Goal: Transaction & Acquisition: Purchase product/service

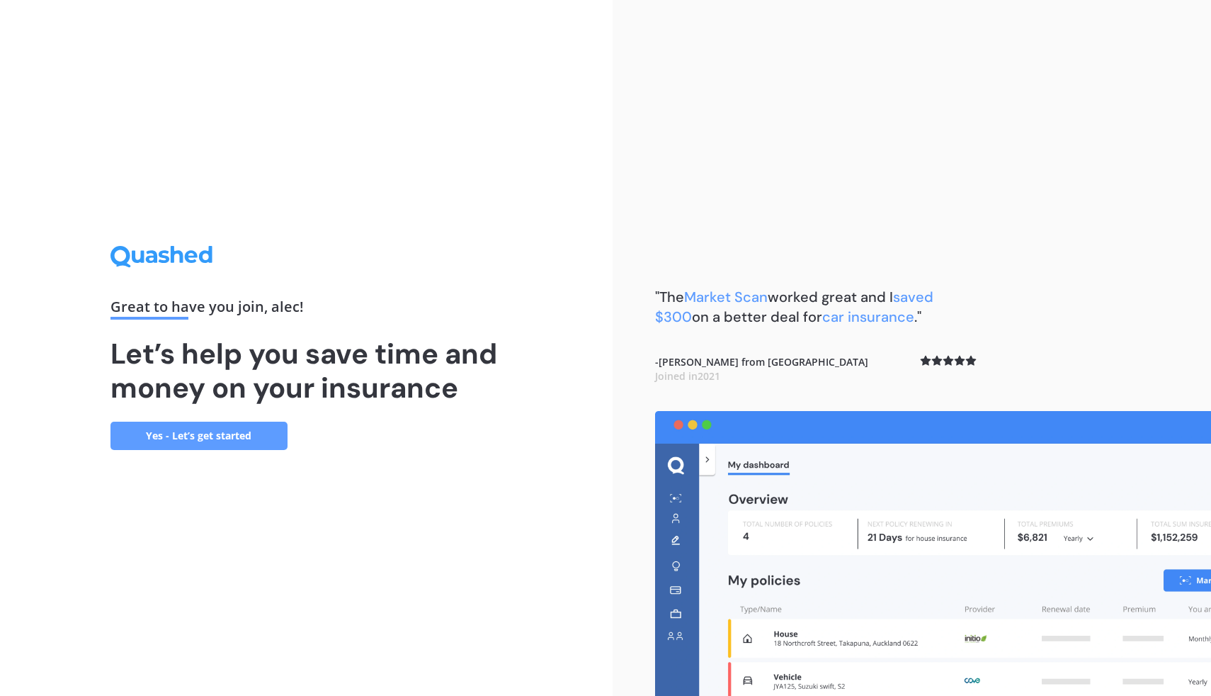
click at [211, 438] on link "Yes - Let’s get started" at bounding box center [199, 435] width 177 height 28
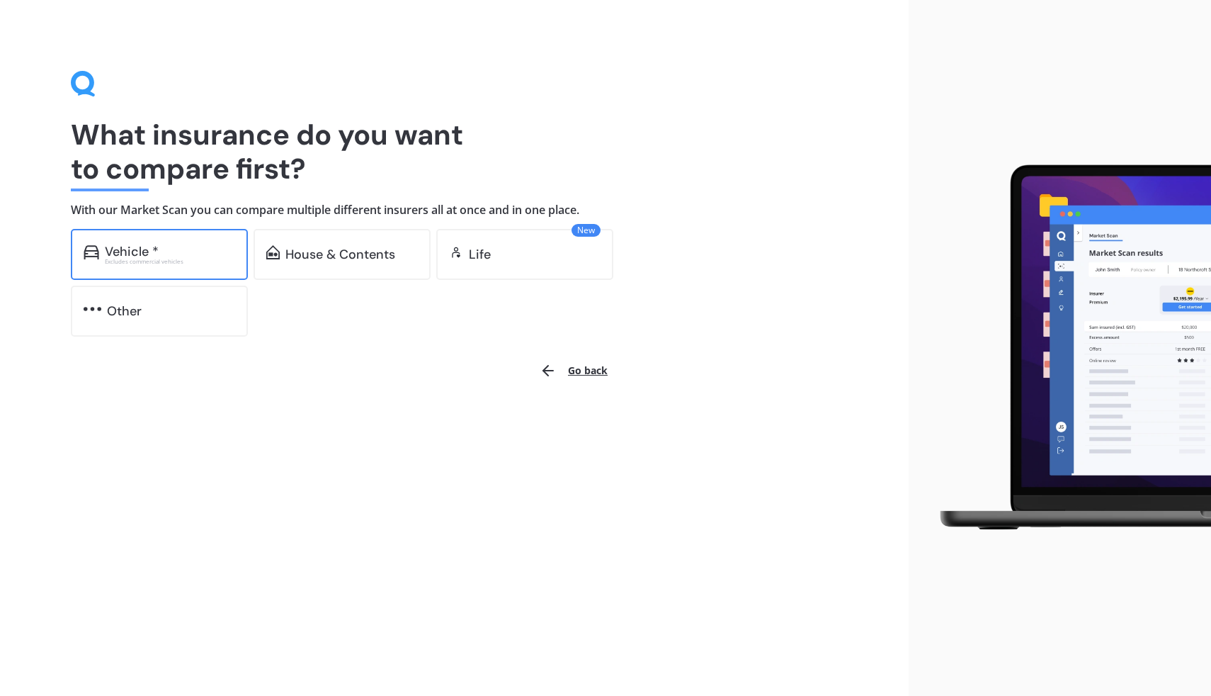
click at [150, 256] on div "Vehicle *" at bounding box center [132, 251] width 54 height 14
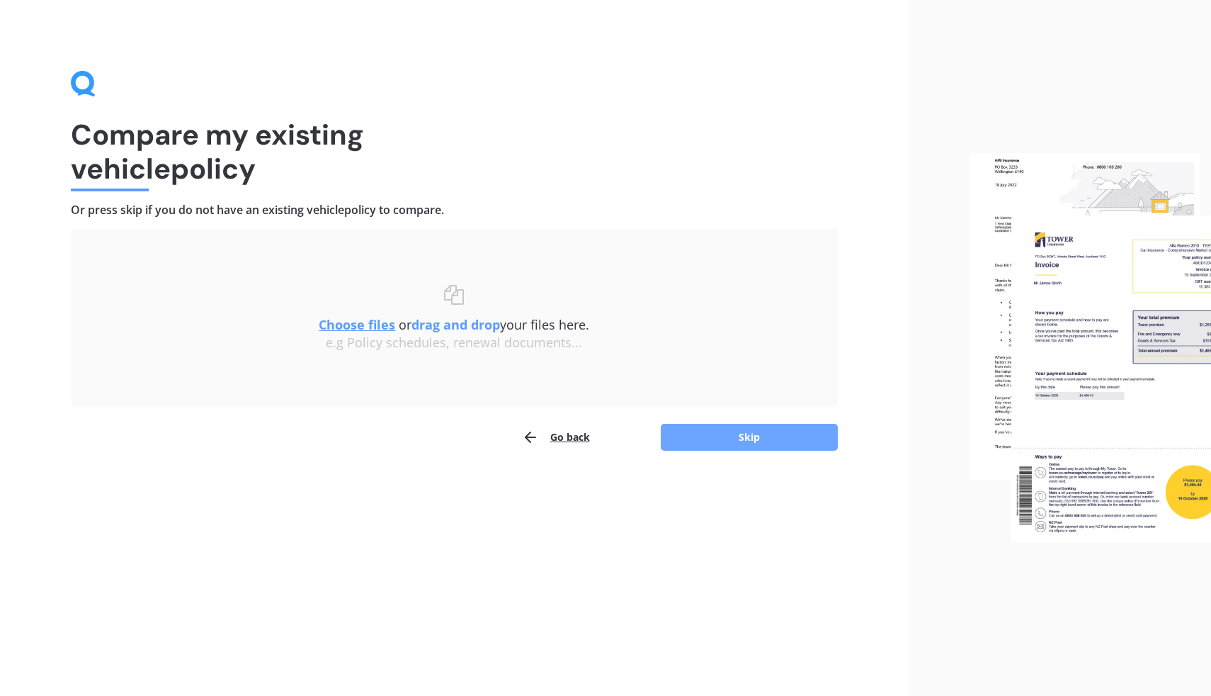
click at [742, 441] on button "Skip" at bounding box center [749, 437] width 177 height 27
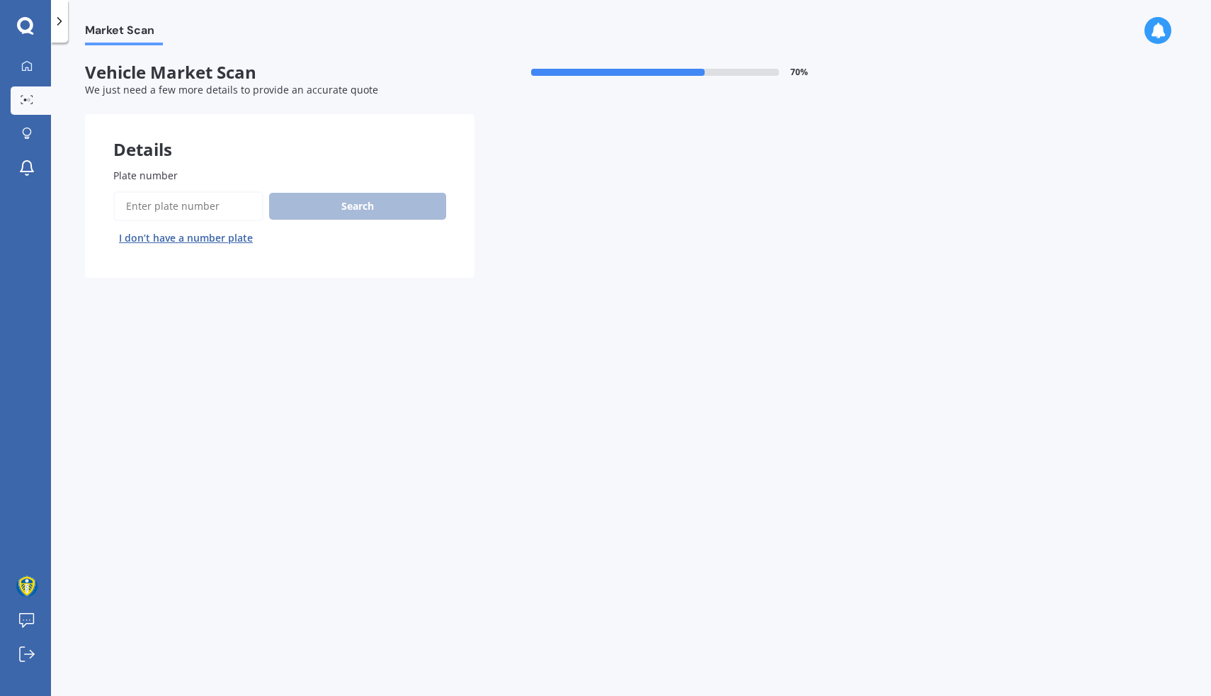
click at [232, 214] on input "Plate number" at bounding box center [188, 206] width 150 height 30
type input "QET57"
click at [395, 213] on button "Search" at bounding box center [357, 206] width 177 height 27
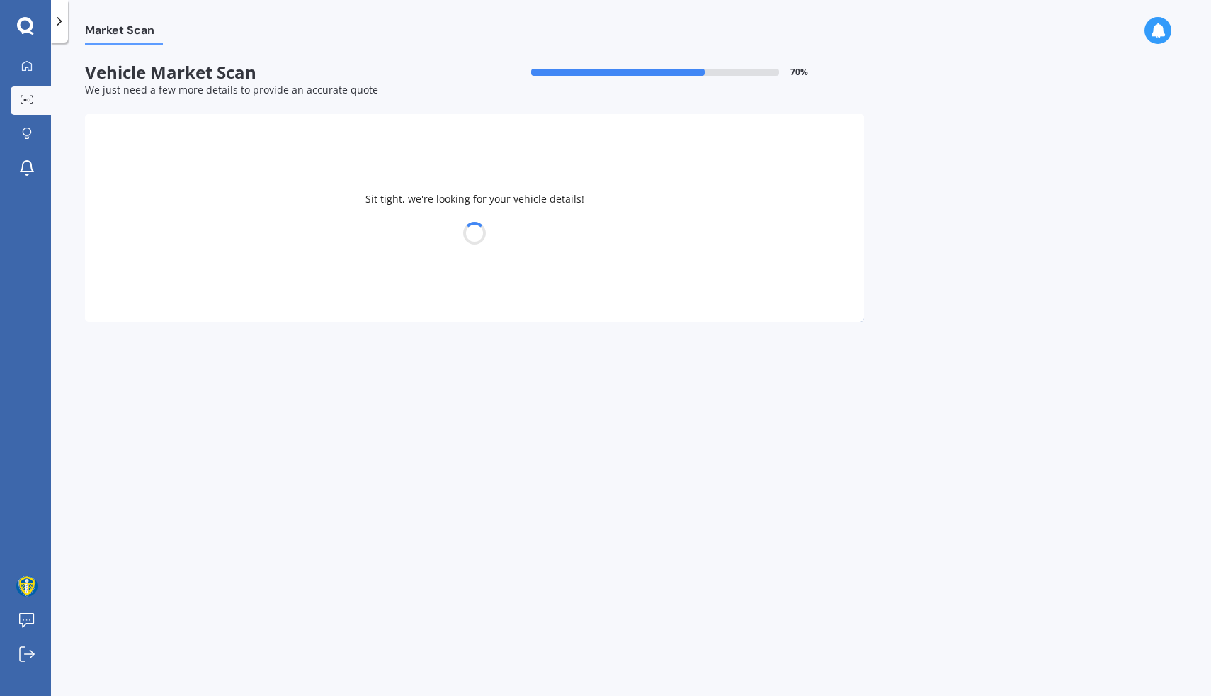
select select "MITSUBISHI"
select select "ASX"
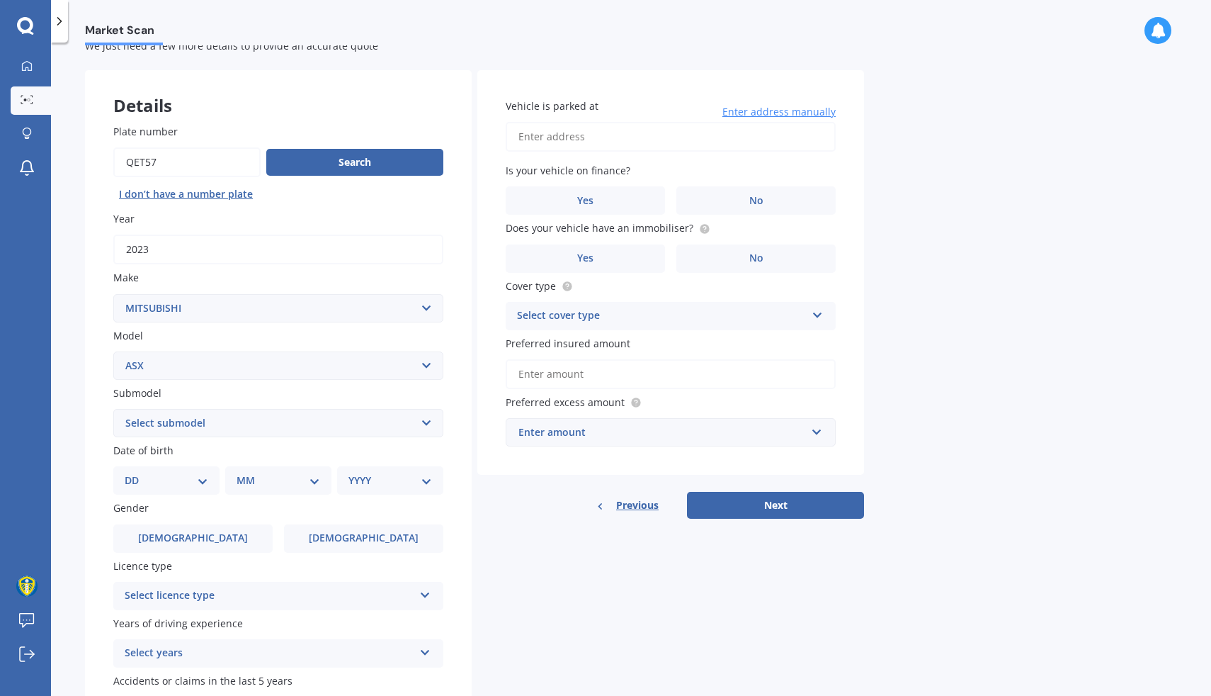
scroll to position [142, 0]
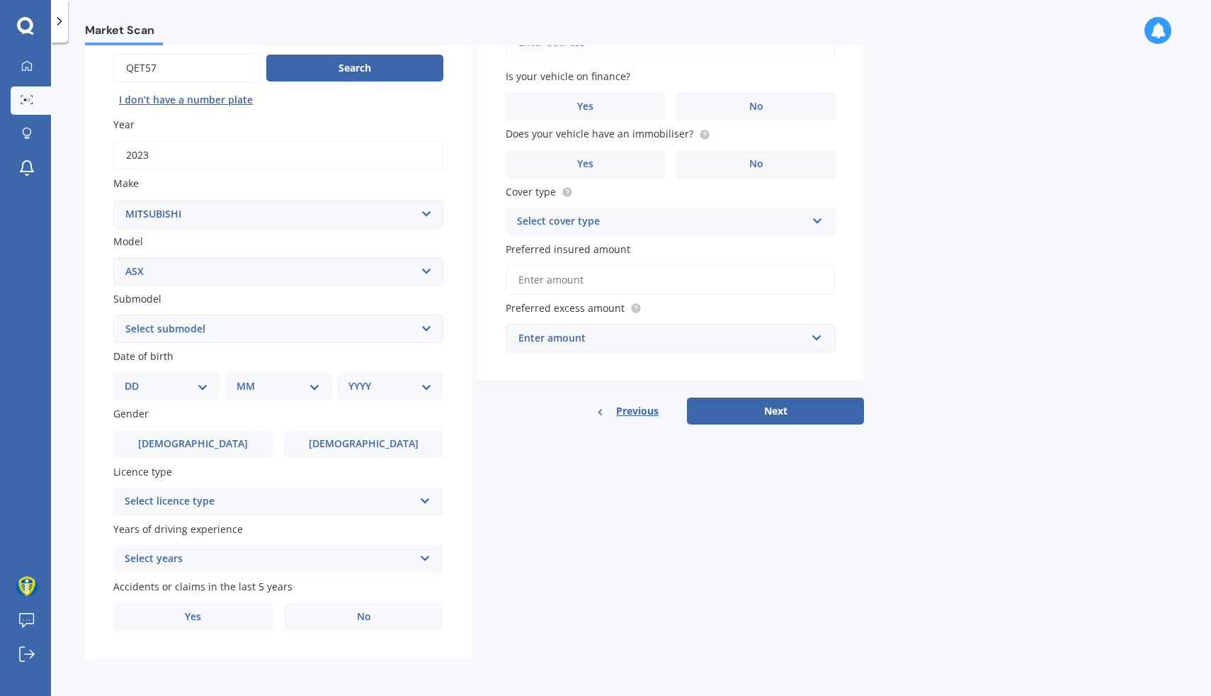
click at [173, 387] on select "DD 01 02 03 04 05 06 07 08 09 10 11 12 13 14 15 16 17 18 19 20 21 22 23 24 25 2…" at bounding box center [167, 386] width 84 height 16
select select "16"
click at [136, 378] on select "DD 01 02 03 04 05 06 07 08 09 10 11 12 13 14 15 16 17 18 19 20 21 22 23 24 25 2…" at bounding box center [167, 386] width 84 height 16
click at [264, 389] on select "MM 01 02 03 04 05 06 07 08 09 10 11 12" at bounding box center [281, 386] width 78 height 16
select select "11"
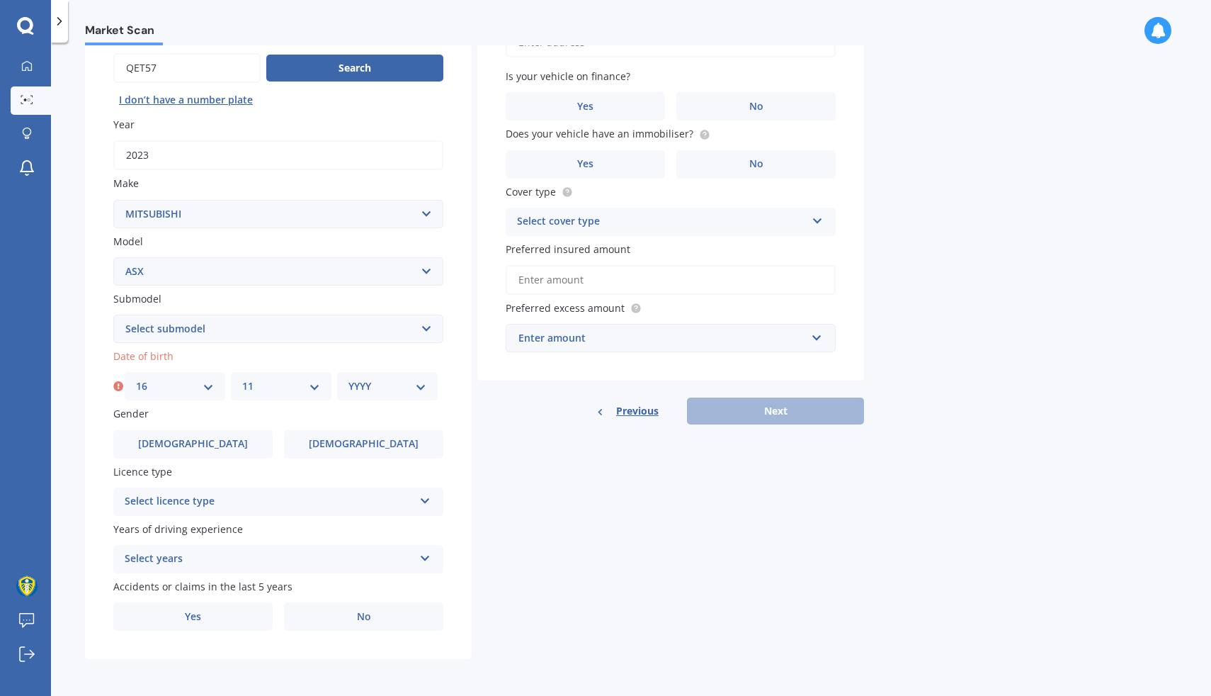
click at [242, 378] on select "MM 01 02 03 04 05 06 07 08 09 10 11 12" at bounding box center [281, 386] width 78 height 16
click at [378, 393] on div "YYYY 2025 2024 2023 2022 2021 2020 2019 2018 2017 2016 2015 2014 2013 2012 2011…" at bounding box center [387, 386] width 101 height 28
click at [380, 384] on select "YYYY 2025 2024 2023 2022 2021 2020 2019 2018 2017 2016 2015 2014 2013 2012 2011…" at bounding box center [388, 386] width 78 height 16
select select "1988"
click at [349, 378] on select "YYYY 2025 2024 2023 2022 2021 2020 2019 2018 2017 2016 2015 2014 2013 2012 2011…" at bounding box center [388, 386] width 78 height 16
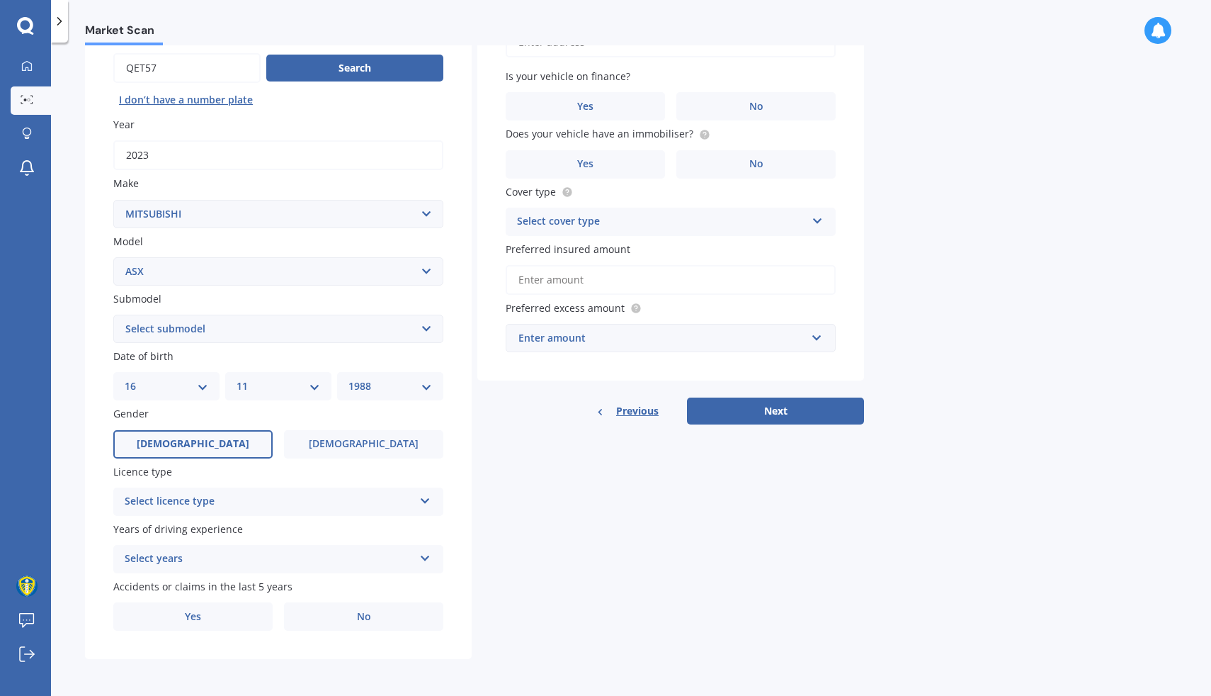
click at [244, 453] on label "[DEMOGRAPHIC_DATA]" at bounding box center [192, 444] width 159 height 28
click at [0, 0] on input "[DEMOGRAPHIC_DATA]" at bounding box center [0, 0] width 0 height 0
click at [230, 516] on div "Plate number Search I don’t have a number plate Year [DATE] Make Select make AC…" at bounding box center [278, 330] width 387 height 658
click at [232, 498] on div "Select licence type" at bounding box center [269, 501] width 289 height 17
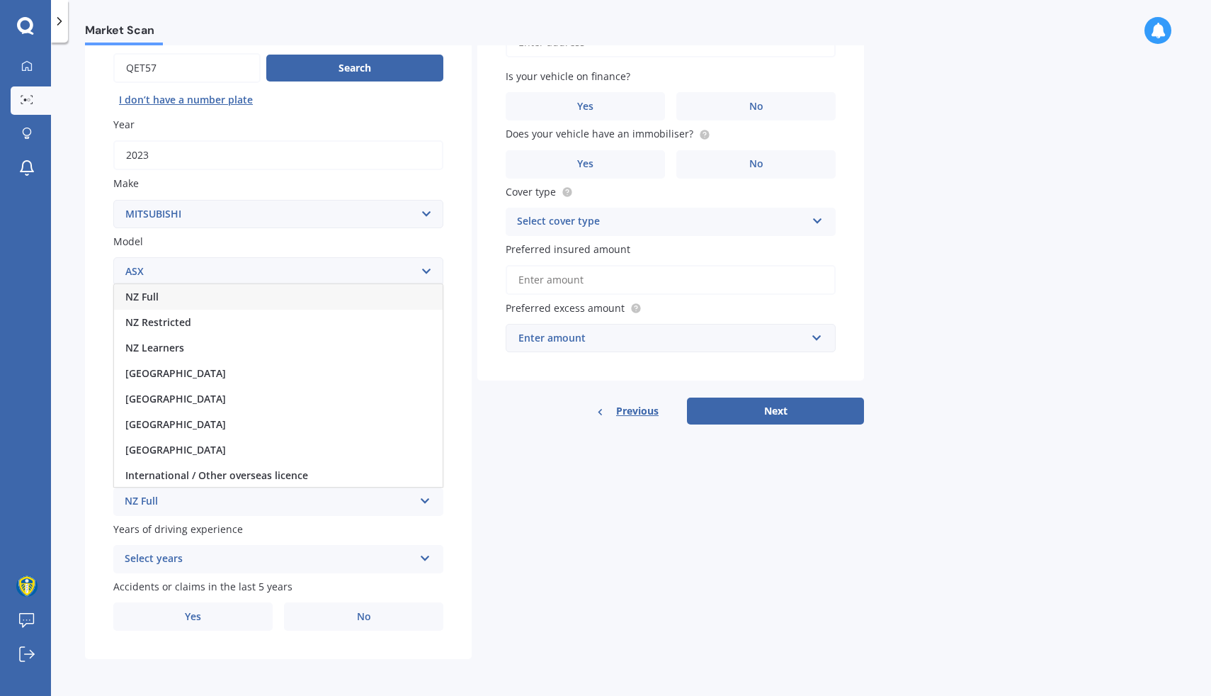
click at [220, 288] on div "NZ Full" at bounding box center [278, 297] width 329 height 26
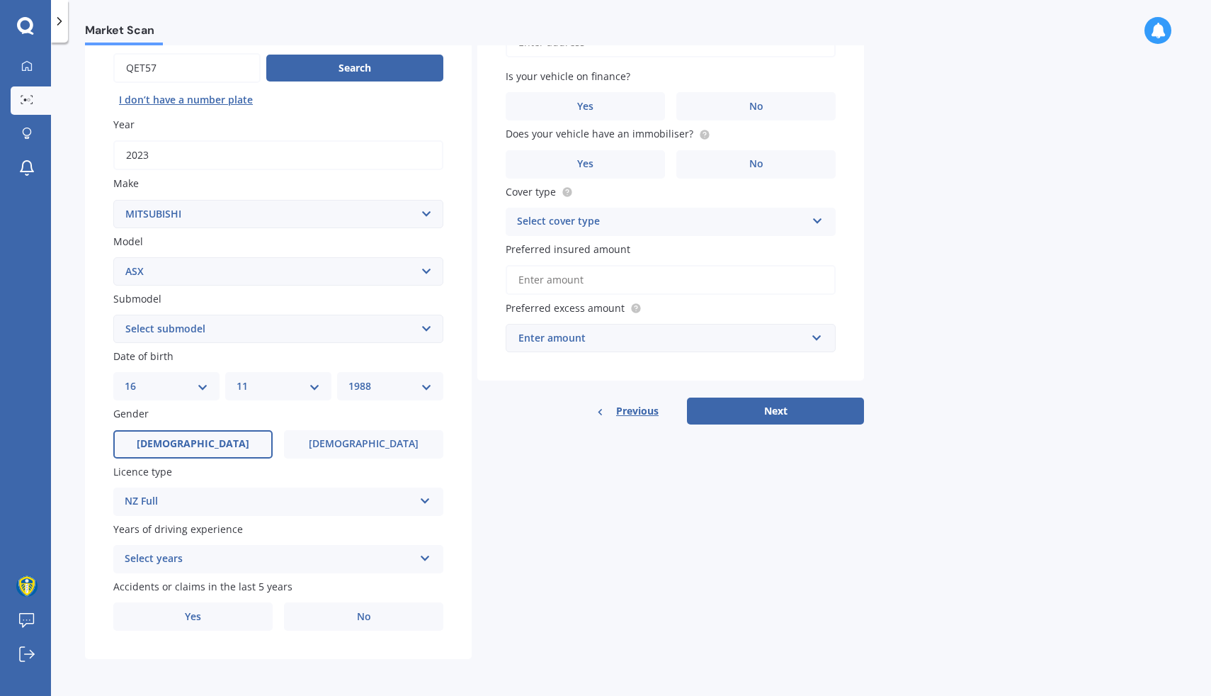
click at [172, 558] on div "Select years" at bounding box center [269, 558] width 289 height 17
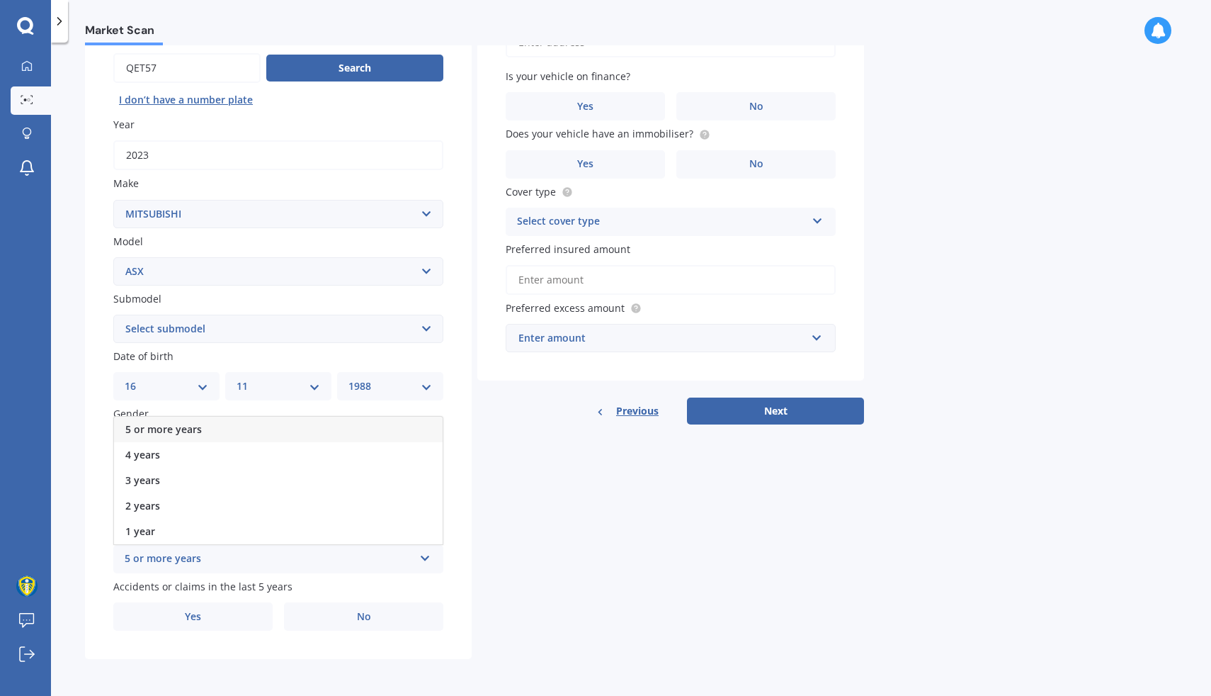
click at [184, 434] on span "5 or more years" at bounding box center [163, 428] width 77 height 13
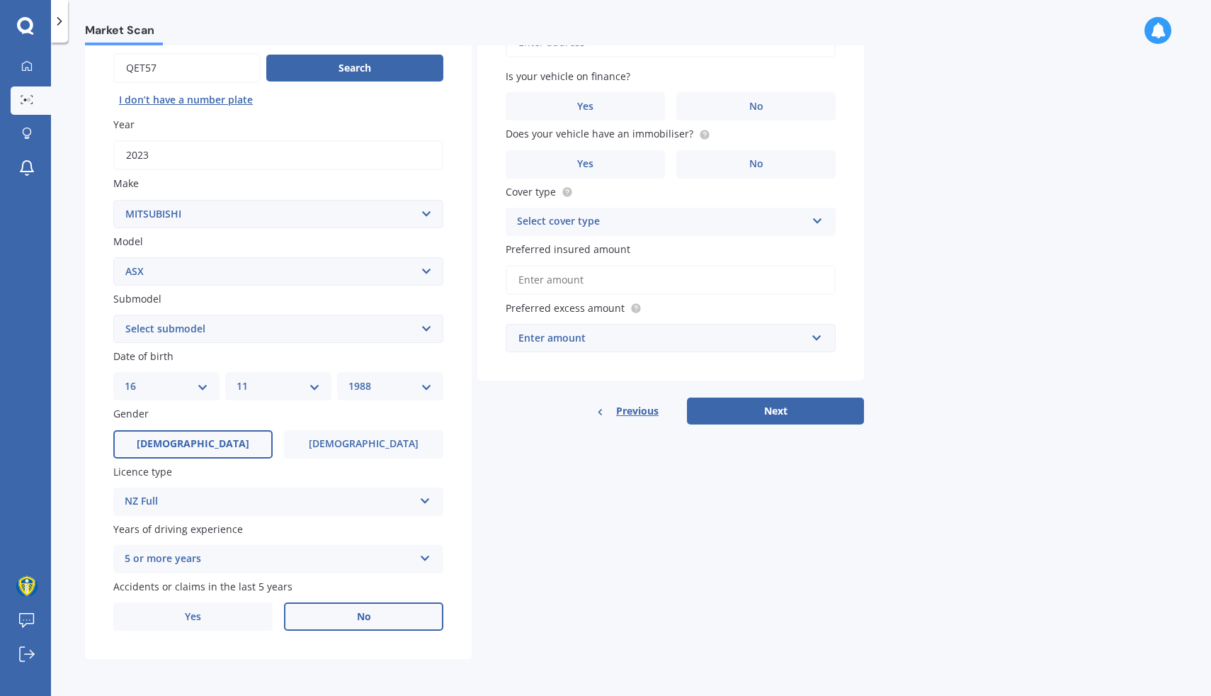
click at [392, 620] on label "No" at bounding box center [363, 616] width 159 height 28
click at [0, 0] on input "No" at bounding box center [0, 0] width 0 height 0
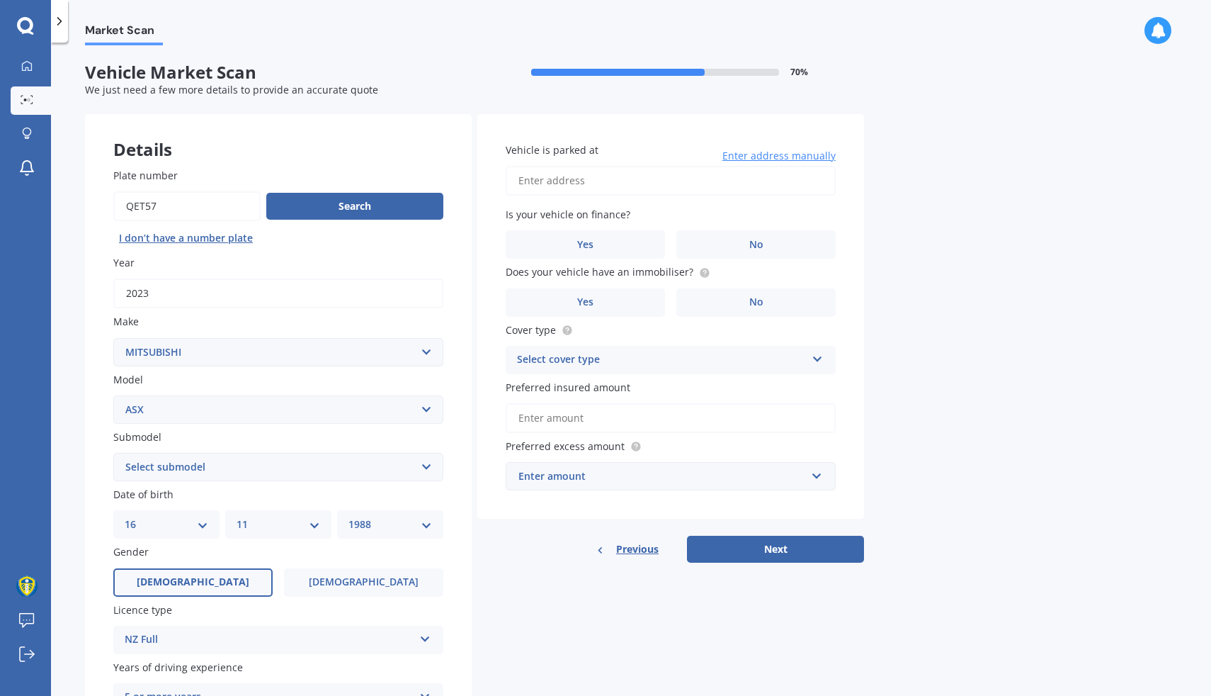
click at [599, 179] on input "Vehicle is parked at" at bounding box center [671, 181] width 330 height 30
type input "[STREET_ADDRESS]"
click at [729, 244] on label "No" at bounding box center [756, 244] width 159 height 28
click at [0, 0] on input "No" at bounding box center [0, 0] width 0 height 0
click at [703, 271] on icon at bounding box center [704, 271] width 3 height 3
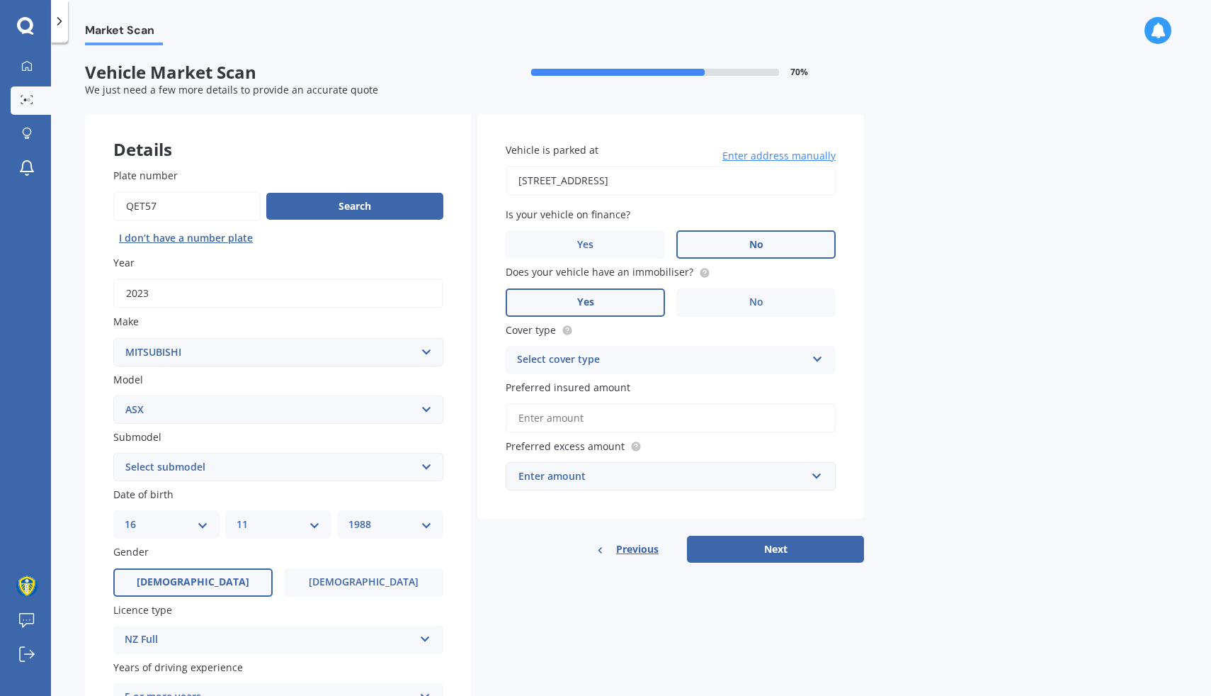
click at [626, 298] on label "Yes" at bounding box center [585, 302] width 159 height 28
click at [0, 0] on input "Yes" at bounding box center [0, 0] width 0 height 0
click at [605, 358] on div "Select cover type" at bounding box center [661, 359] width 289 height 17
click at [594, 392] on div "Comprehensive" at bounding box center [671, 388] width 329 height 26
click at [584, 429] on input "Preferred insured amount" at bounding box center [671, 418] width 330 height 30
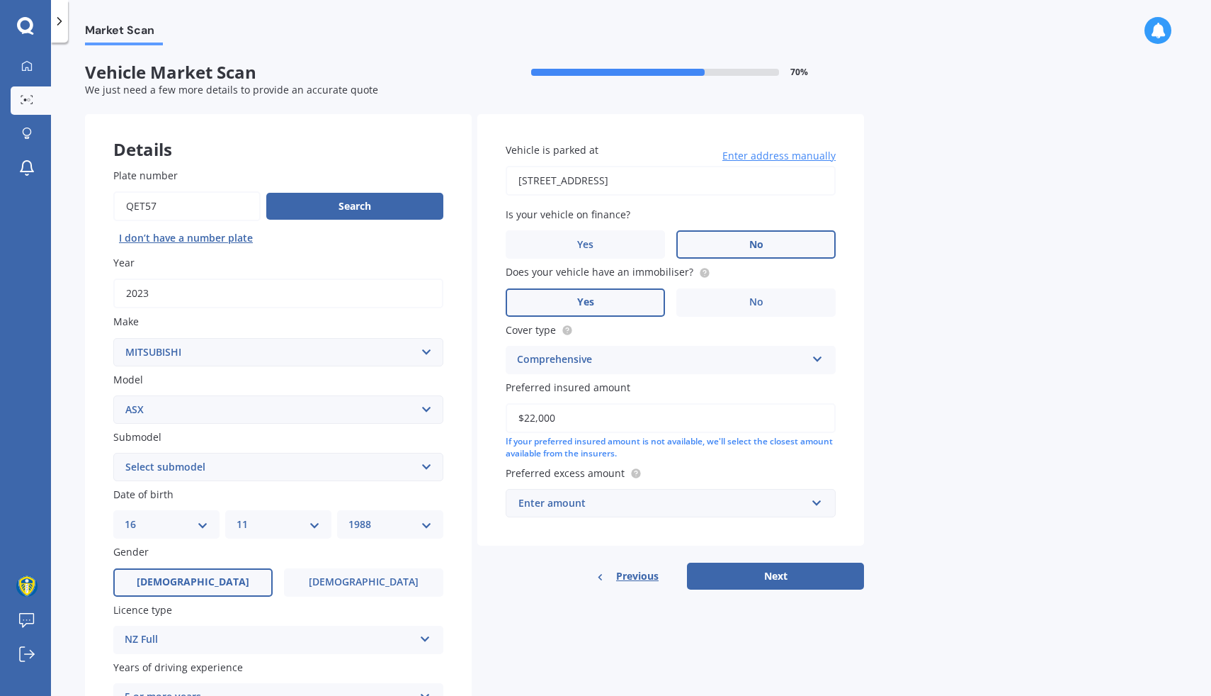
type input "$22,000"
click at [613, 501] on div "Enter amount" at bounding box center [663, 503] width 288 height 16
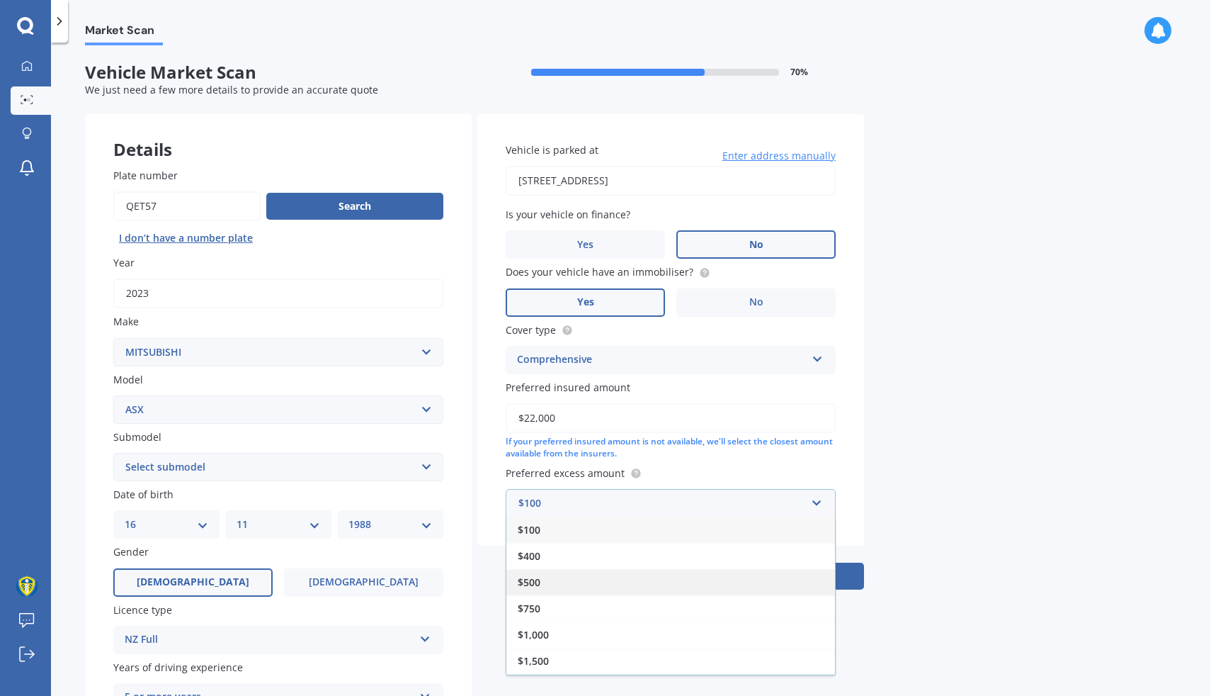
click at [574, 587] on div "$500" at bounding box center [671, 582] width 329 height 26
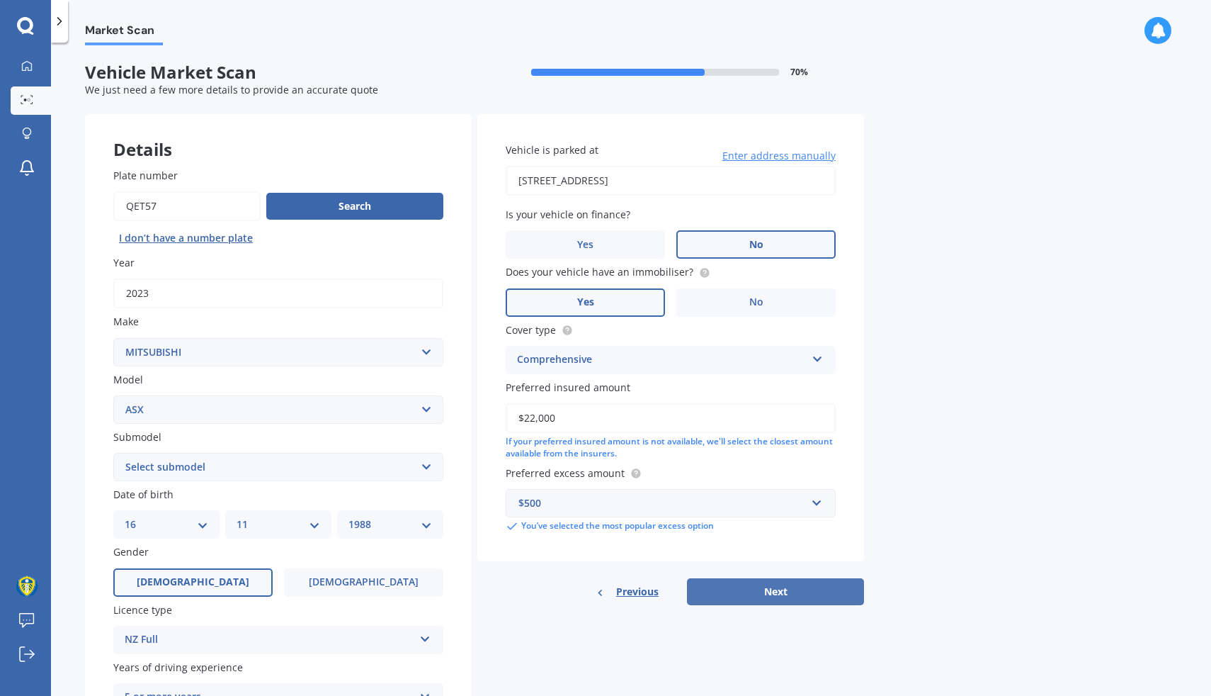
click at [744, 595] on button "Next" at bounding box center [775, 591] width 177 height 27
click at [317, 468] on select "Select submodel (All Other) BLK 2.0P/CVT Diesel LS Sport VRX petrol VRX turbo d…" at bounding box center [278, 467] width 330 height 28
click at [344, 470] on select "Select submodel (All Other) BLK 2.0P/CVT Diesel LS Sport VRX petrol VRX turbo d…" at bounding box center [278, 467] width 330 height 28
select select "BLK 2.0P/CVT"
click at [113, 454] on select "Select submodel (All Other) BLK 2.0P/CVT Diesel LS Sport VRX petrol VRX turbo d…" at bounding box center [278, 467] width 330 height 28
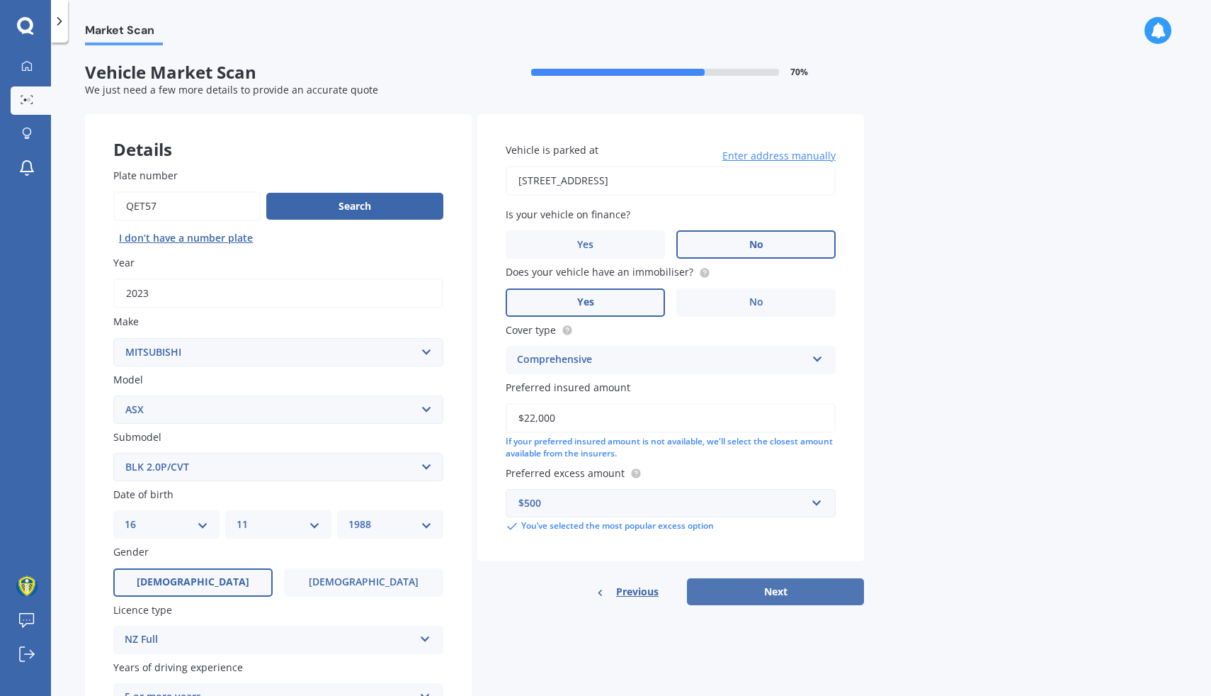
click at [782, 593] on button "Next" at bounding box center [775, 591] width 177 height 27
select select "16"
select select "11"
select select "1988"
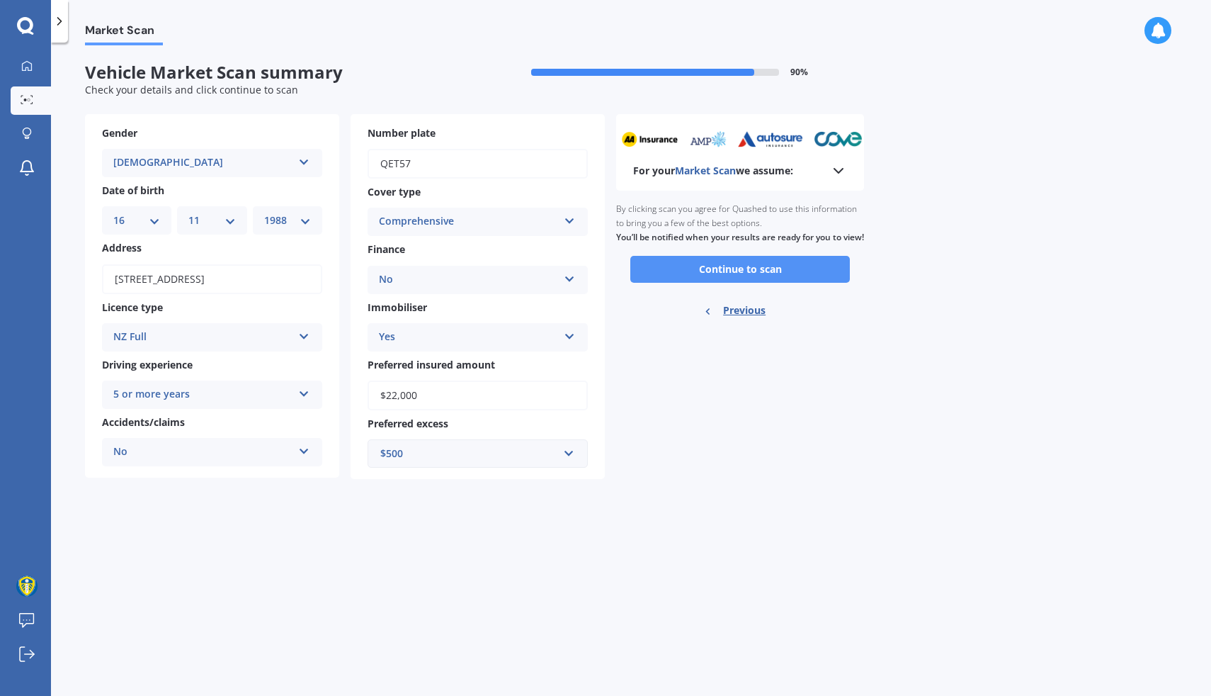
click at [758, 283] on button "Continue to scan" at bounding box center [740, 269] width 220 height 27
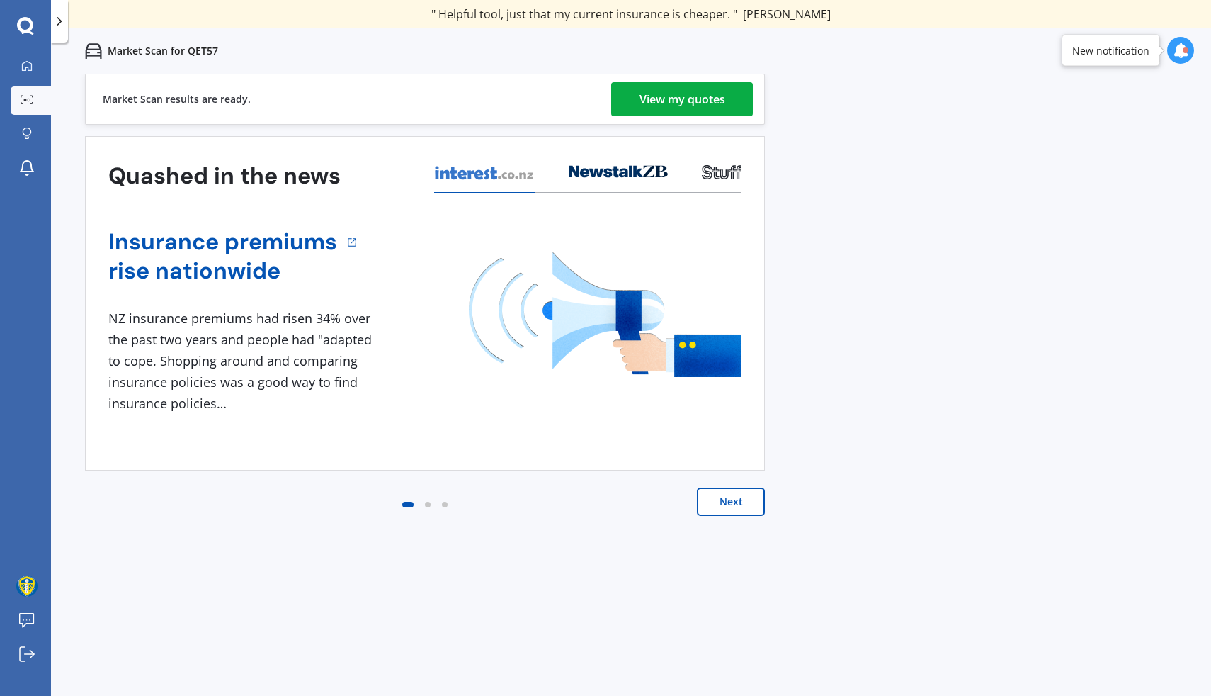
click at [725, 504] on button "Next" at bounding box center [731, 501] width 68 height 28
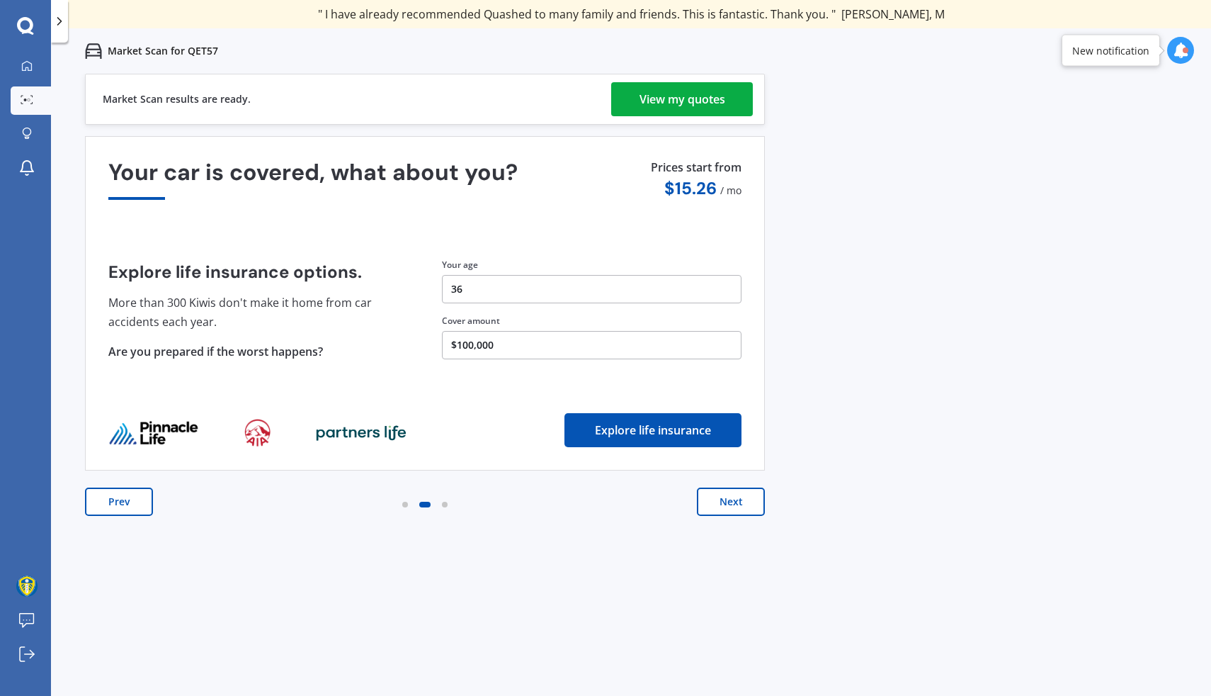
click at [725, 504] on button "Next" at bounding box center [731, 501] width 68 height 28
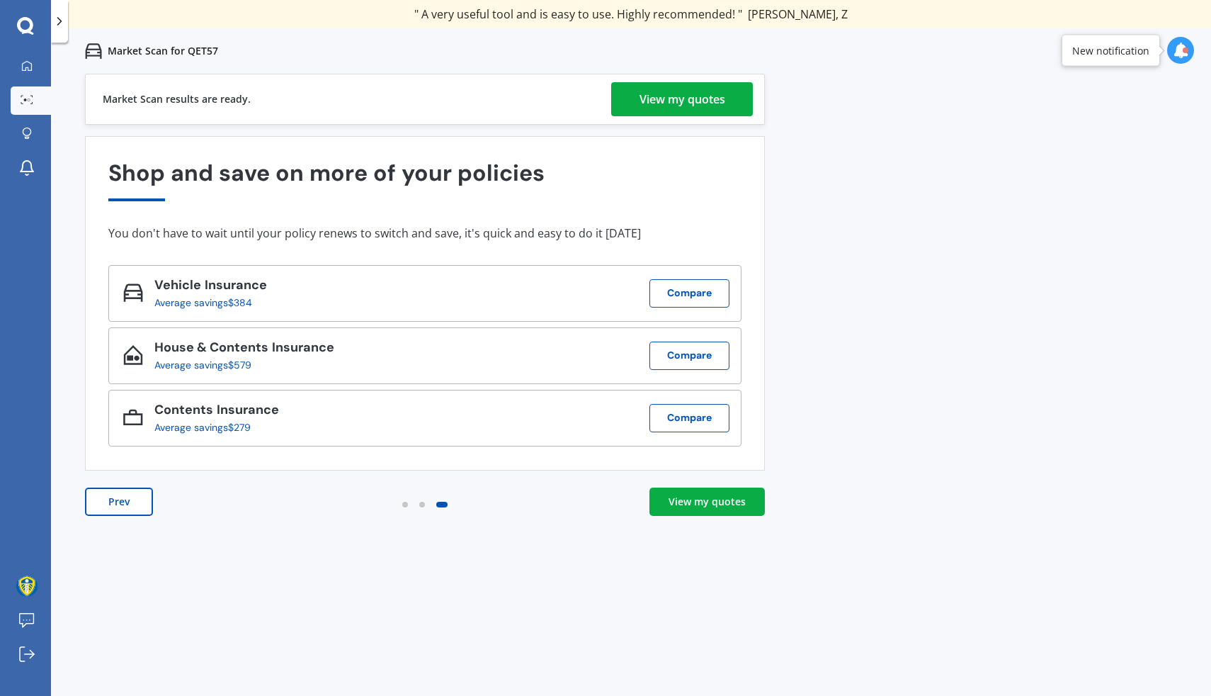
click at [679, 99] on div "View my quotes" at bounding box center [683, 99] width 86 height 34
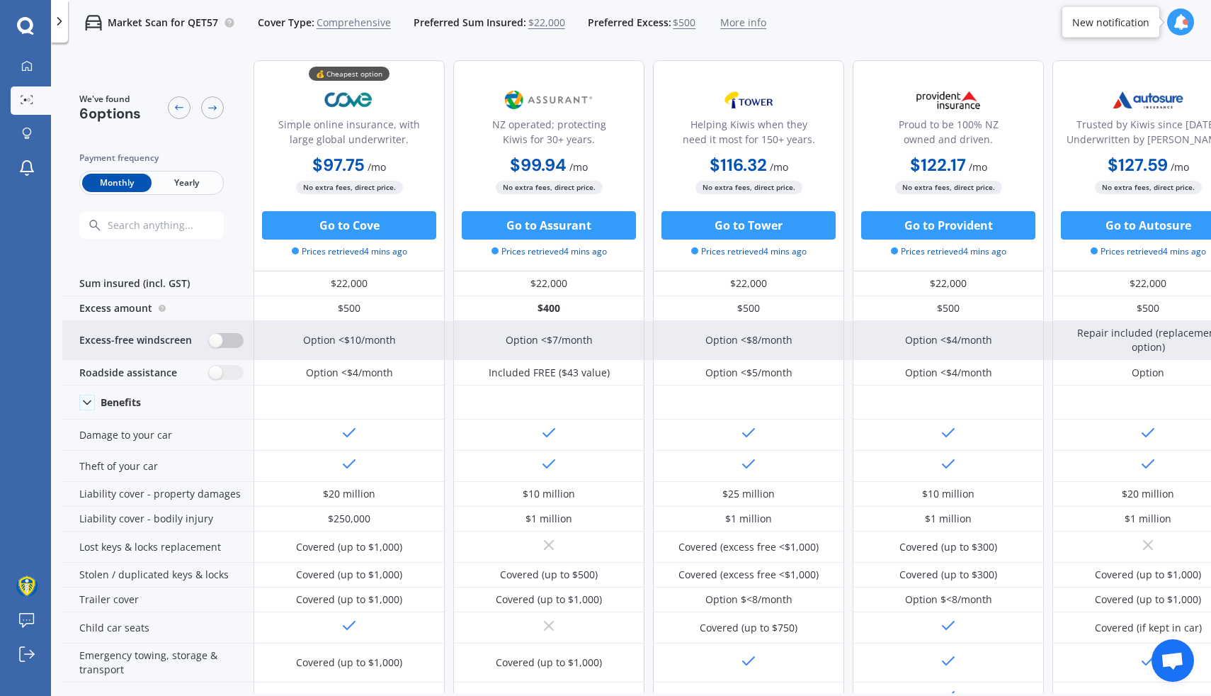
click at [228, 337] on label at bounding box center [226, 340] width 35 height 15
radio input "true"
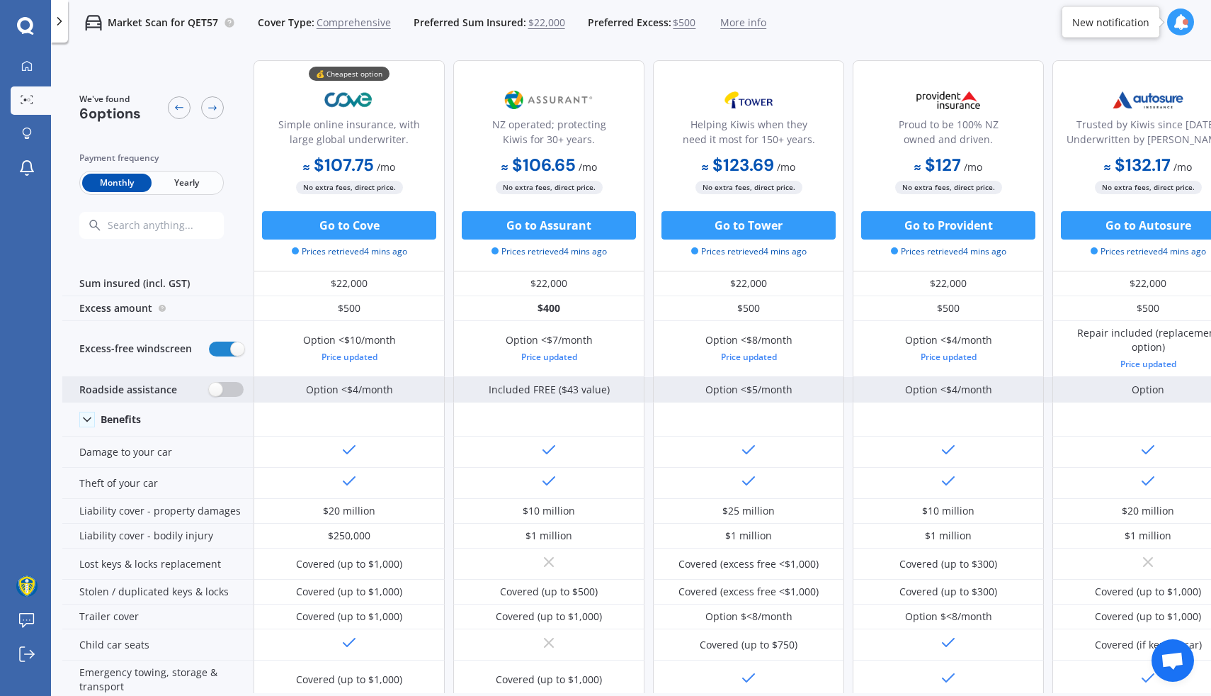
click at [219, 392] on label at bounding box center [226, 389] width 35 height 15
radio input "true"
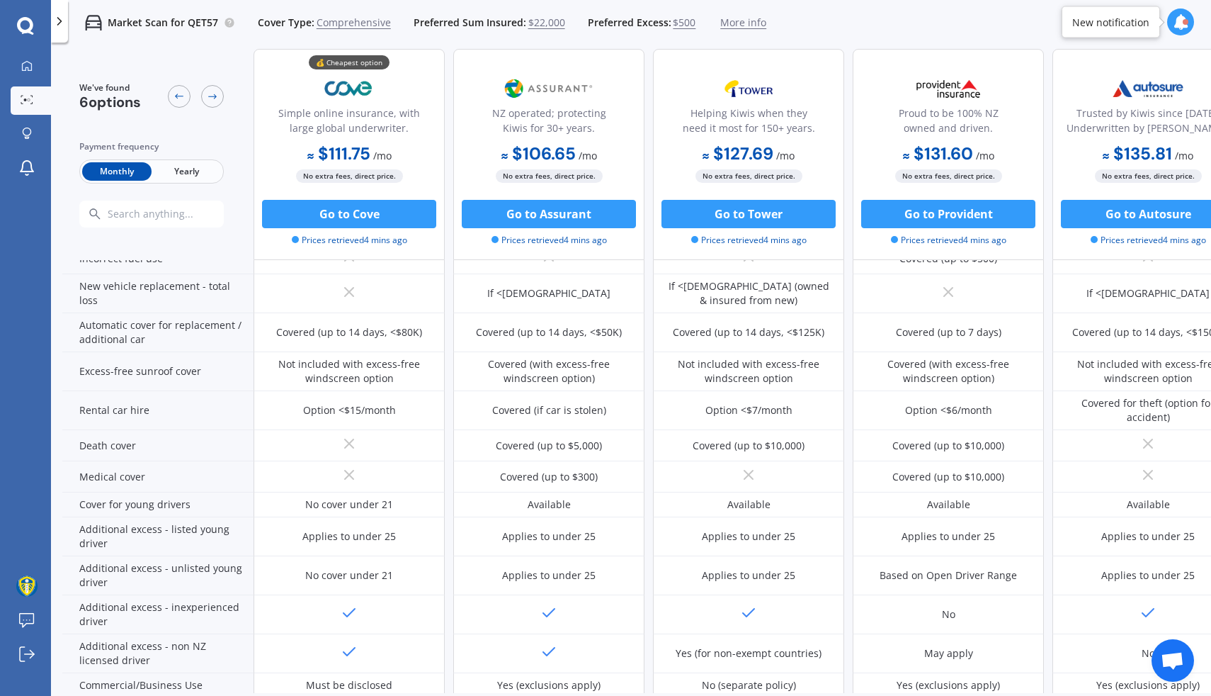
scroll to position [605, 0]
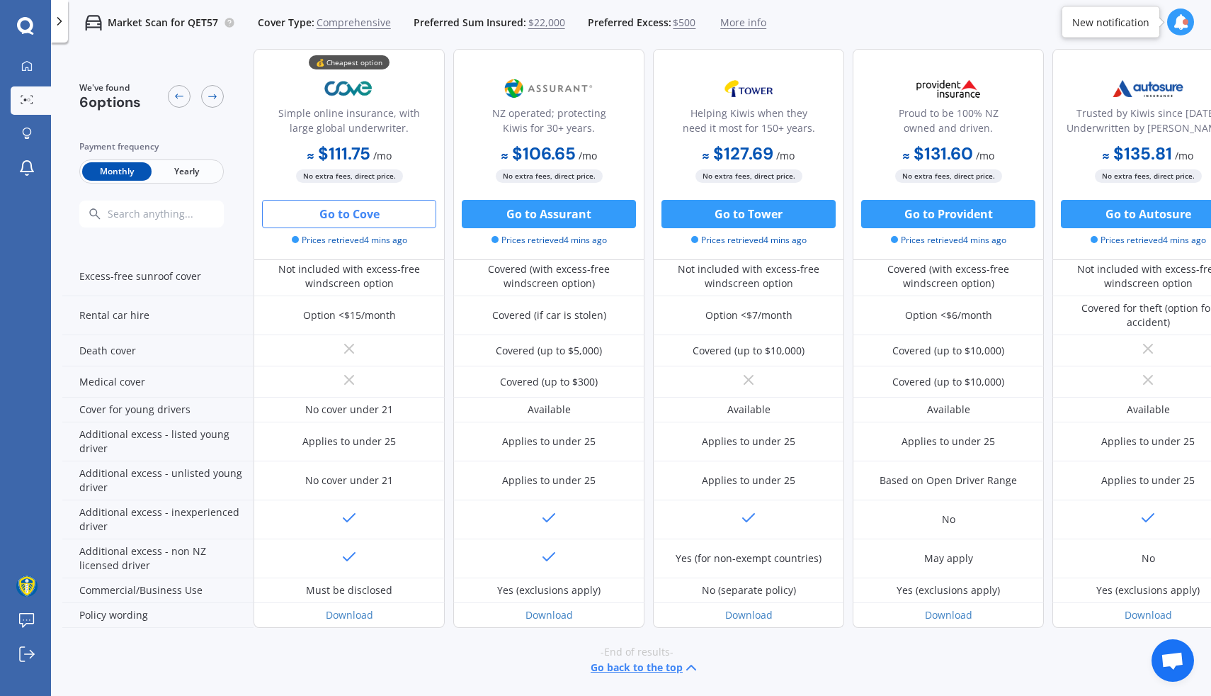
click at [353, 216] on button "Go to Cove" at bounding box center [349, 214] width 174 height 28
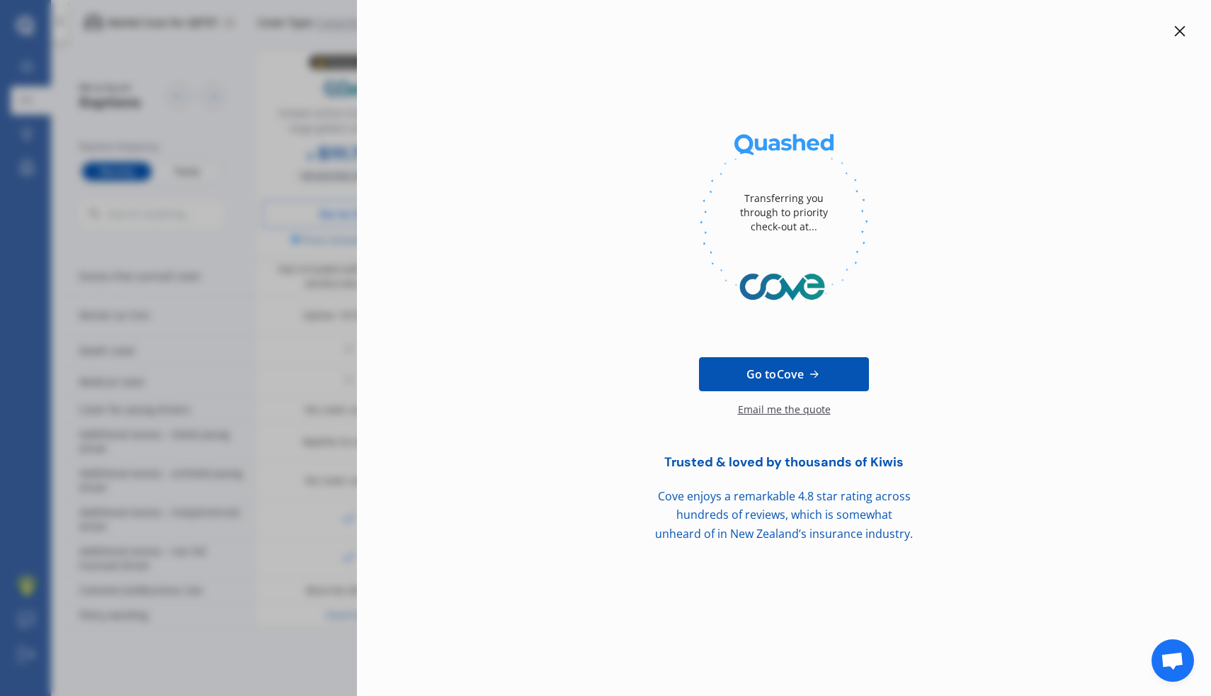
click at [1179, 31] on icon at bounding box center [1180, 31] width 11 height 11
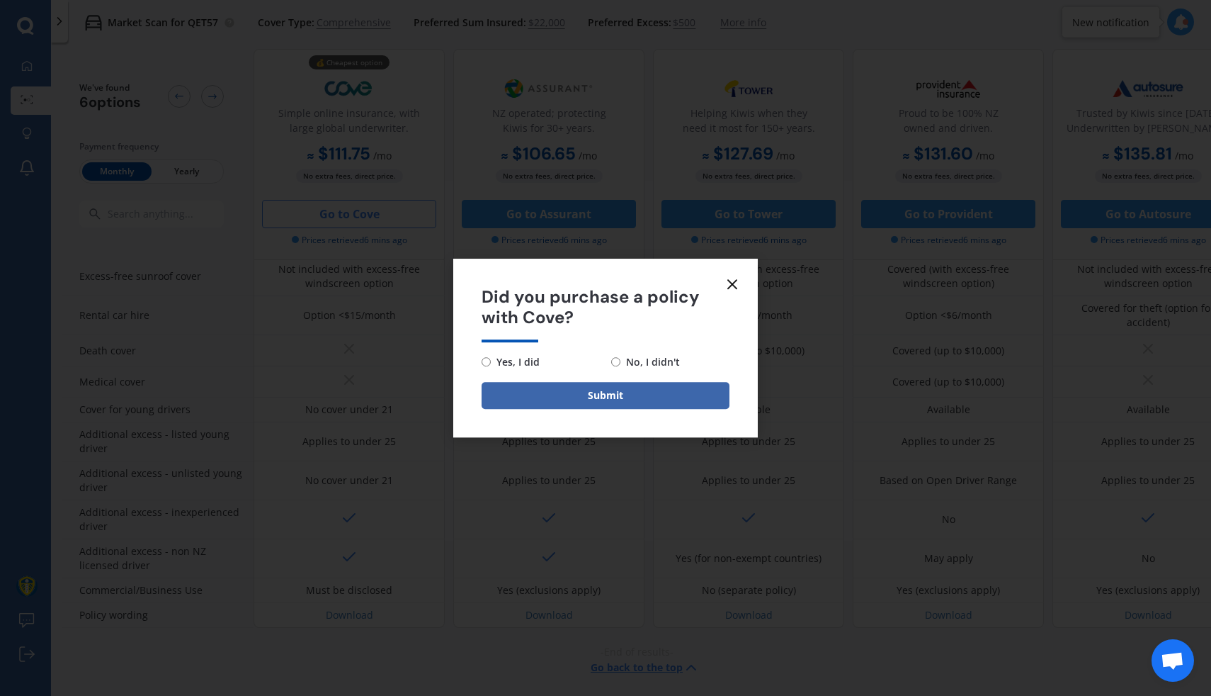
click at [732, 278] on icon at bounding box center [732, 284] width 17 height 17
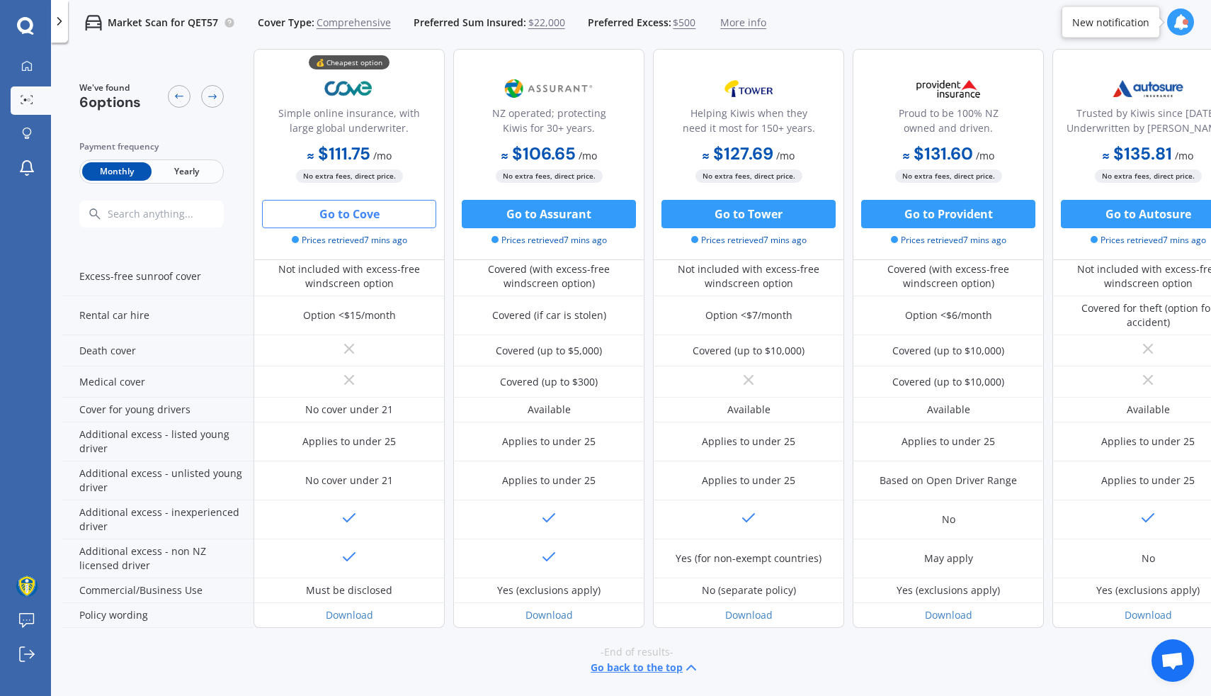
click at [173, 182] on div "Monthly Yearly" at bounding box center [151, 171] width 145 height 24
click at [187, 171] on span "Yearly" at bounding box center [186, 171] width 69 height 18
